Goal: Task Accomplishment & Management: Complete application form

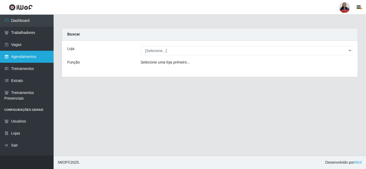
click at [16, 57] on link "Agendamentos" at bounding box center [27, 57] width 54 height 12
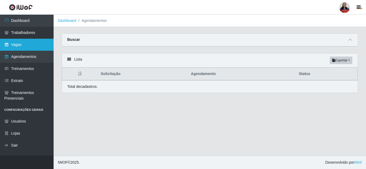
click at [20, 46] on link "Vagas" at bounding box center [27, 45] width 54 height 12
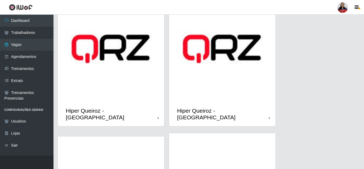
scroll to position [214, 0]
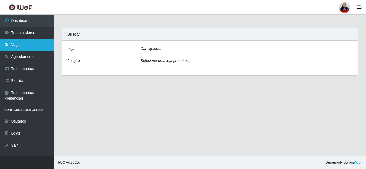
click at [20, 45] on link "Vagas" at bounding box center [27, 45] width 54 height 12
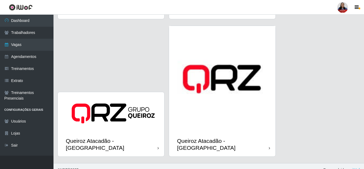
scroll to position [677, 0]
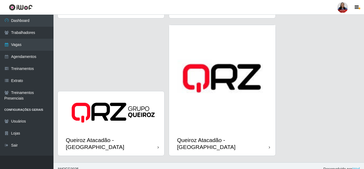
click at [213, 116] on img at bounding box center [222, 78] width 107 height 107
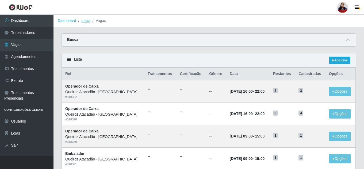
click at [89, 21] on link "Lojas" at bounding box center [85, 20] width 9 height 4
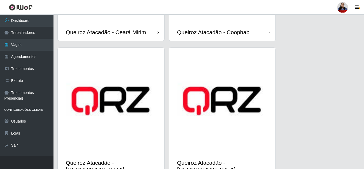
scroll to position [536, 0]
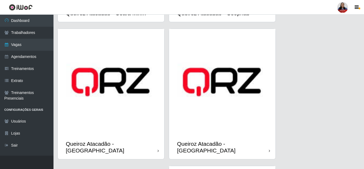
click at [142, 111] on img at bounding box center [111, 82] width 107 height 107
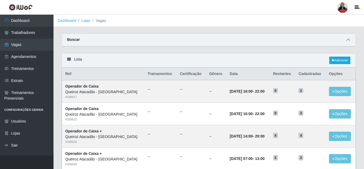
click at [349, 38] on span at bounding box center [348, 40] width 6 height 6
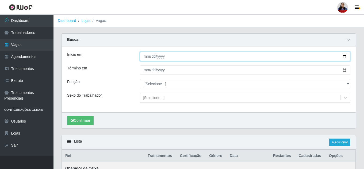
click at [346, 58] on input "Início em" at bounding box center [245, 56] width 211 height 9
type input "[DATE]"
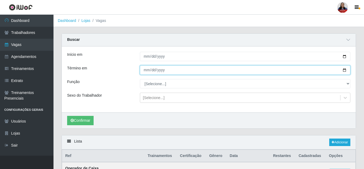
click at [346, 70] on input "Término em" at bounding box center [245, 70] width 211 height 9
type input "[DATE]"
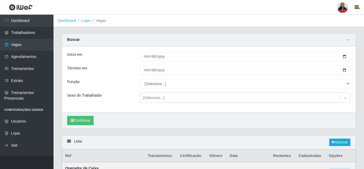
click at [227, 111] on div "Início em [DATE] Término em [DATE] Função [Selecione...] ASG ASG + Embalador Em…" at bounding box center [209, 80] width 294 height 66
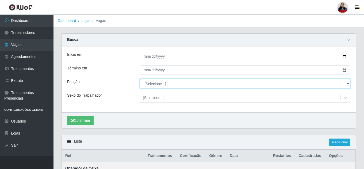
click at [191, 87] on select "[Selecione...] ASG ASG + Embalador Embalador + Embalador ++ Operador de Caixa O…" at bounding box center [245, 83] width 211 height 9
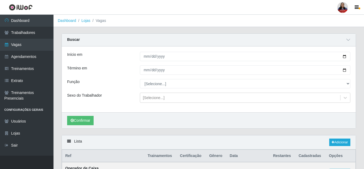
click at [207, 121] on div "Confirmar" at bounding box center [209, 121] width 294 height 16
click at [92, 124] on button "Confirmar" at bounding box center [80, 120] width 27 height 9
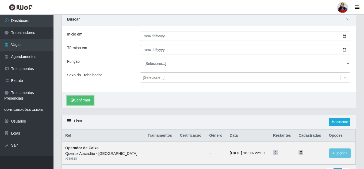
scroll to position [19, 0]
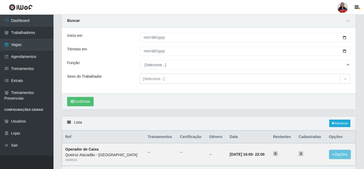
click at [338, 101] on div "Confirmar" at bounding box center [209, 102] width 294 height 16
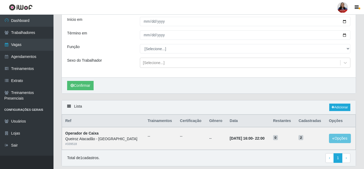
scroll to position [26, 0]
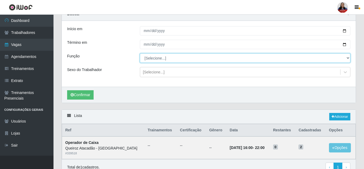
click at [160, 56] on select "[Selecione...] ASG ASG + Embalador Embalador + Embalador ++ Operador de Caixa O…" at bounding box center [245, 58] width 211 height 9
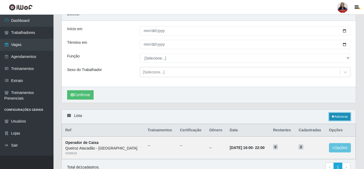
click at [336, 120] on link "Adicionar" at bounding box center [340, 116] width 21 height 7
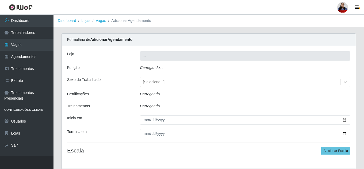
type input "Queiroz Atacadão - [GEOGRAPHIC_DATA]"
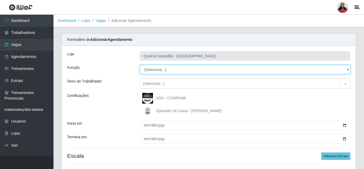
click at [170, 68] on select "[Selecione...] ASG ASG + Embalador Embalador + Embalador ++ Operador de Caixa O…" at bounding box center [245, 69] width 211 height 9
select select "22"
click at [140, 65] on select "[Selecione...] ASG ASG + Embalador Embalador + Embalador ++ Operador de Caixa O…" at bounding box center [245, 69] width 211 height 9
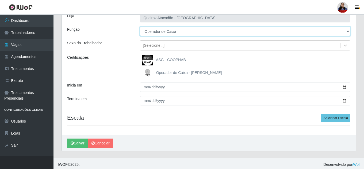
scroll to position [40, 0]
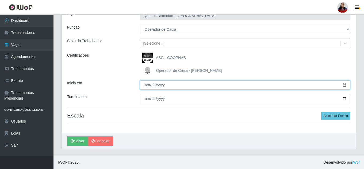
click at [346, 85] on input "Inicia em" at bounding box center [245, 85] width 211 height 9
type input "[DATE]"
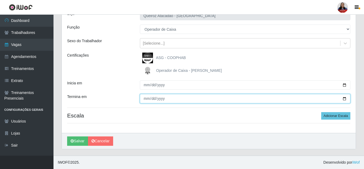
click at [346, 100] on input "Termina em" at bounding box center [245, 98] width 211 height 9
type input "[DATE]"
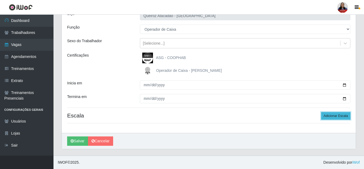
click at [335, 116] on button "Adicionar Escala" at bounding box center [336, 115] width 29 height 7
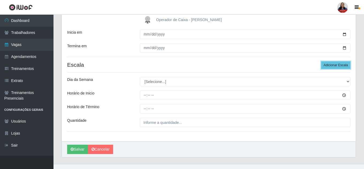
scroll to position [100, 0]
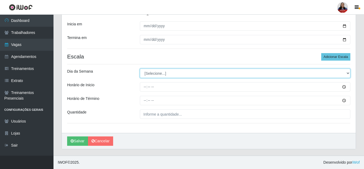
click at [173, 72] on select "[Selecione...] Segunda Terça Quarta Quinta Sexta Sábado Domingo" at bounding box center [245, 73] width 211 height 9
select select "3"
click at [140, 69] on select "[Selecione...] Segunda Terça Quarta Quinta Sexta Sábado Domingo" at bounding box center [245, 73] width 211 height 9
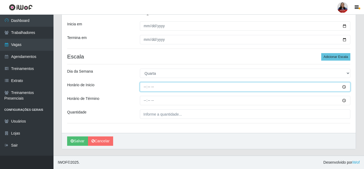
click at [146, 88] on input "Horário de Inicio" at bounding box center [245, 86] width 211 height 9
type input "16:00"
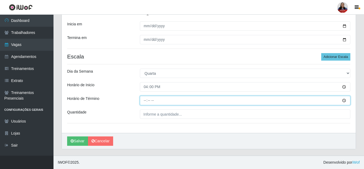
type input "22:00"
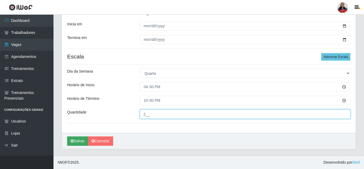
type input "2__"
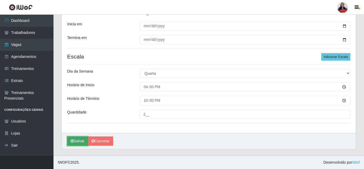
click at [79, 145] on button "Salvar" at bounding box center [77, 141] width 21 height 9
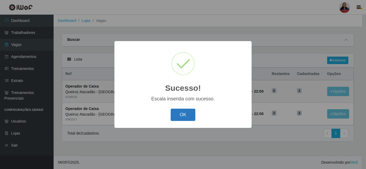
click at [182, 116] on button "OK" at bounding box center [183, 115] width 25 height 13
